Goal: Information Seeking & Learning: Find specific fact

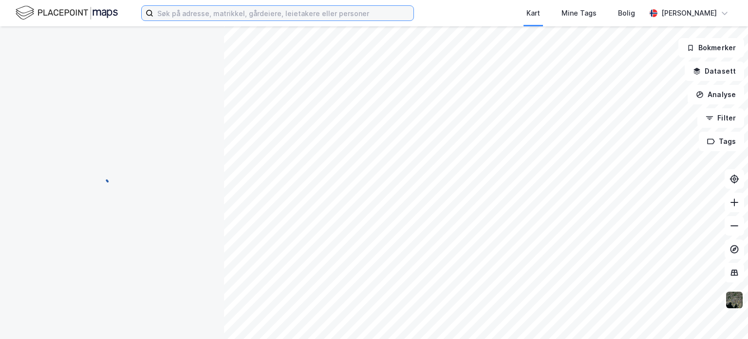
click at [190, 15] on input at bounding box center [283, 13] width 260 height 15
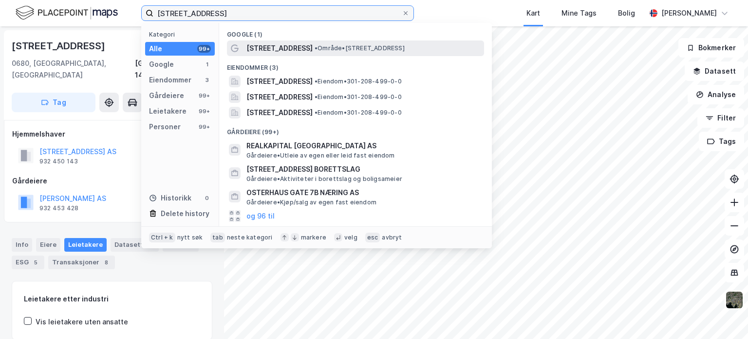
type input "[STREET_ADDRESS]"
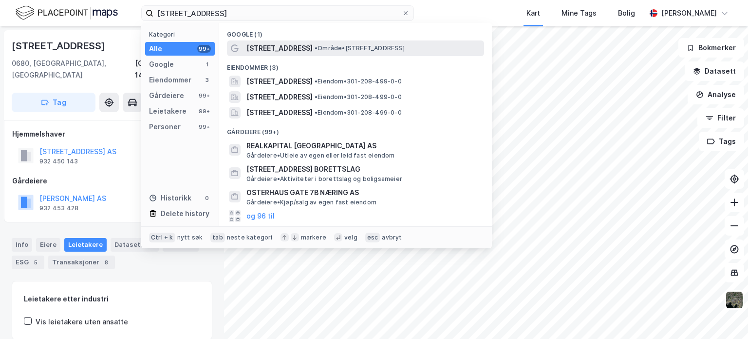
click at [283, 48] on span "[STREET_ADDRESS]" at bounding box center [280, 48] width 66 height 12
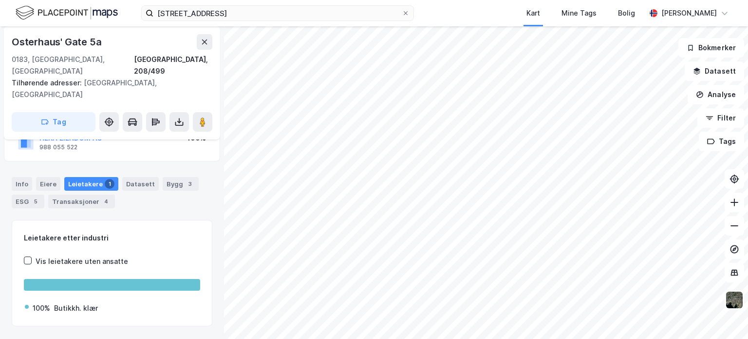
scroll to position [84, 0]
click at [23, 177] on div "Info" at bounding box center [22, 184] width 20 height 14
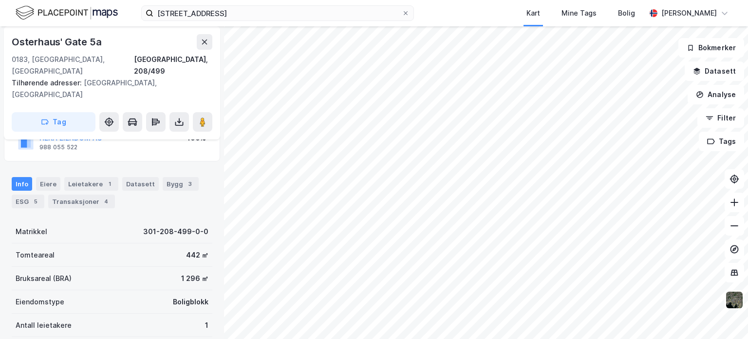
scroll to position [214, 0]
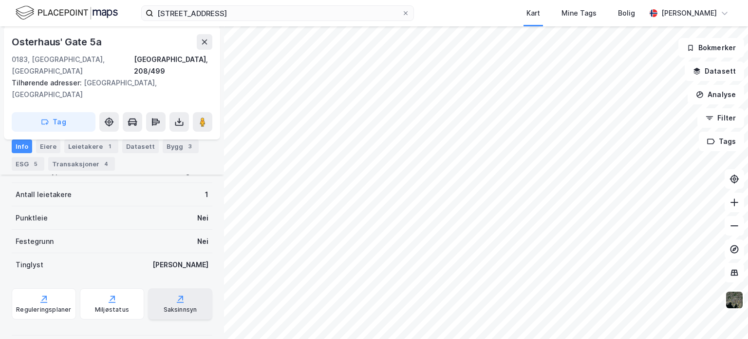
click at [162, 292] on div "Saksinnsyn" at bounding box center [180, 303] width 64 height 31
click at [402, 14] on span at bounding box center [406, 13] width 8 height 8
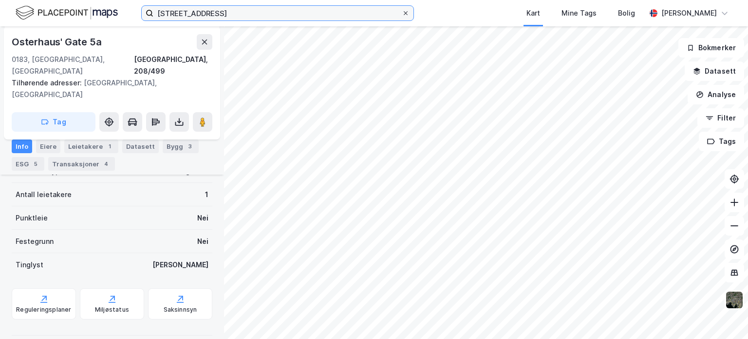
click at [402, 14] on input "[STREET_ADDRESS]" at bounding box center [277, 13] width 248 height 15
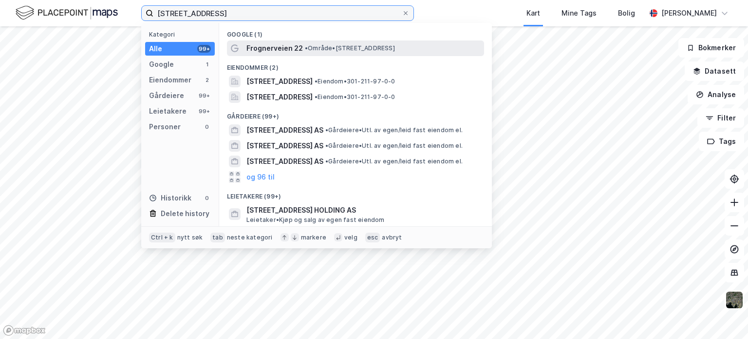
type input "[STREET_ADDRESS]"
click at [294, 49] on span "Frognerveien 22" at bounding box center [275, 48] width 57 height 12
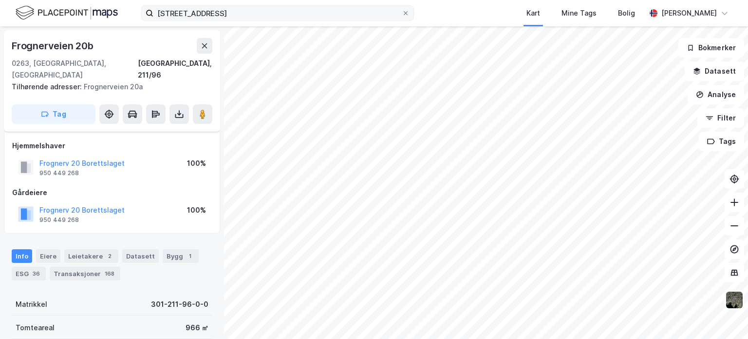
scroll to position [203, 0]
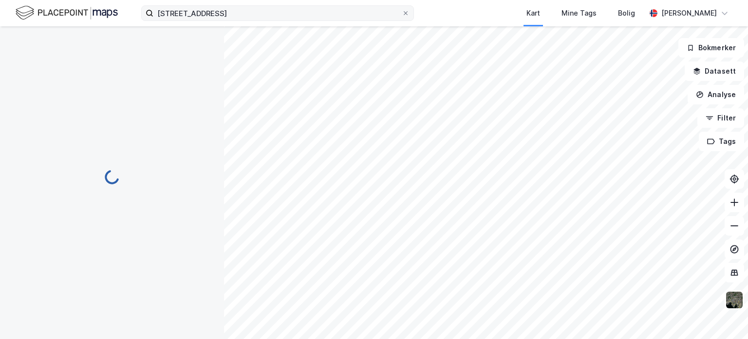
scroll to position [152, 0]
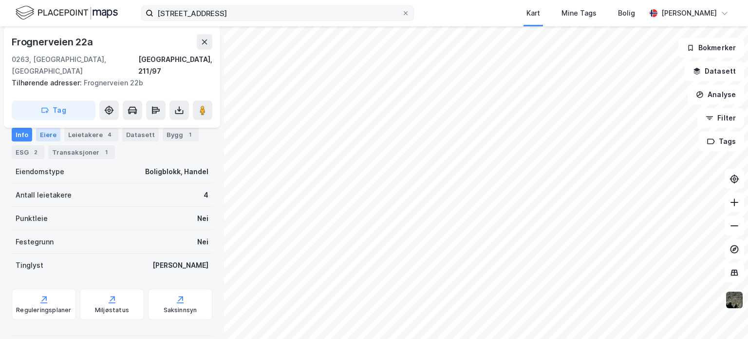
click at [38, 138] on div "Eiere" at bounding box center [48, 135] width 24 height 14
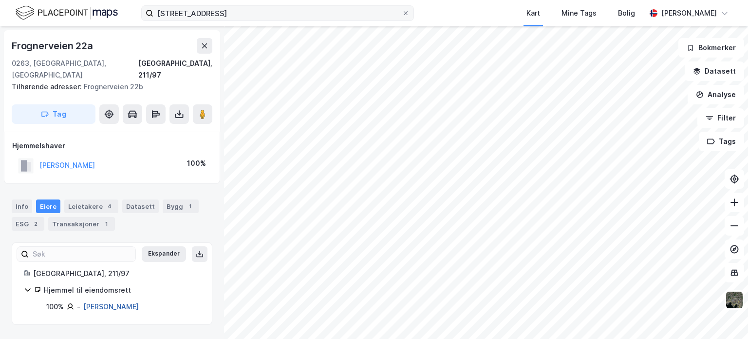
click at [90, 302] on link "[PERSON_NAME]" at bounding box center [111, 306] width 56 height 8
